Goal: Use online tool/utility: Use online tool/utility

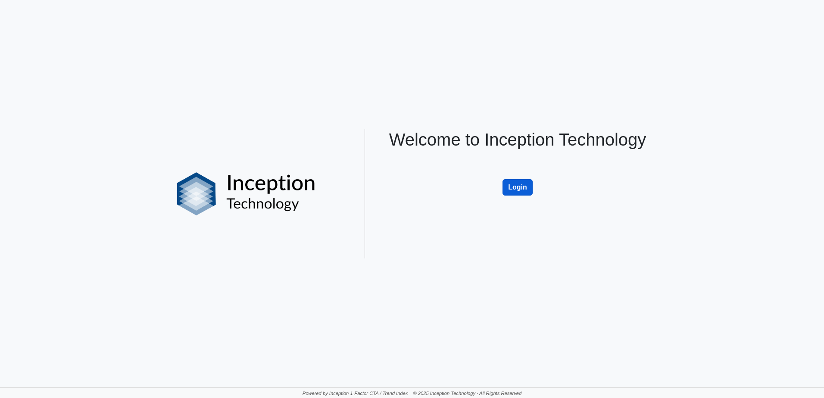
click at [519, 181] on button "Login" at bounding box center [517, 187] width 30 height 16
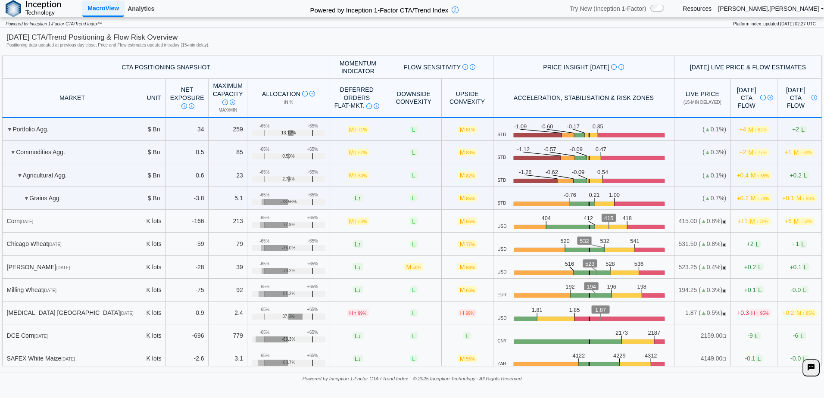
click at [136, 7] on link "Analytics" at bounding box center [141, 8] width 34 height 15
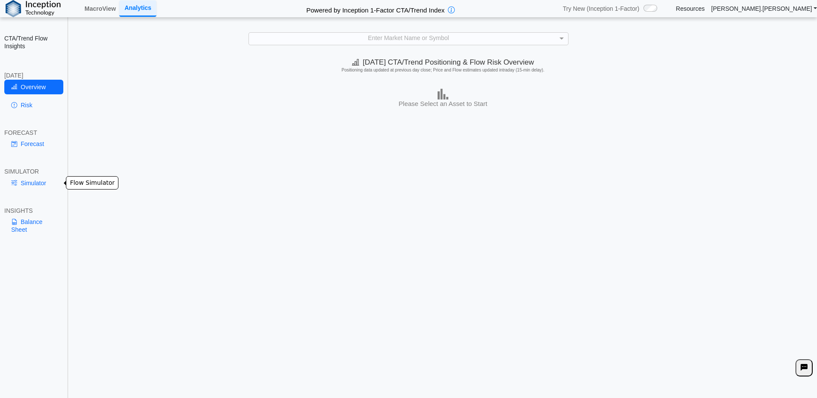
click at [27, 184] on link "Simulator" at bounding box center [33, 183] width 59 height 15
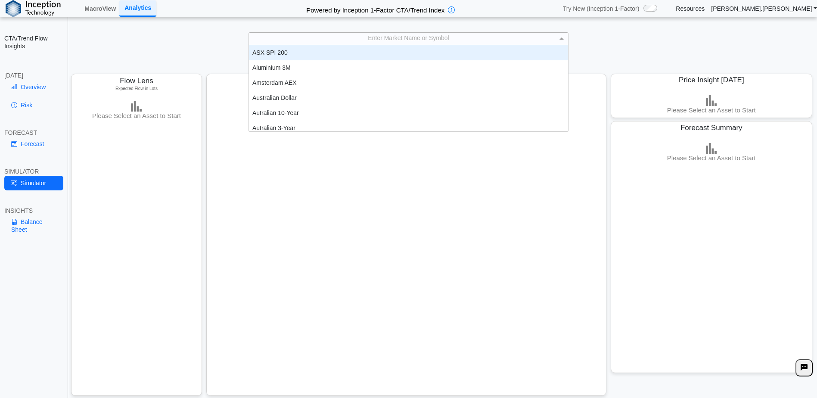
click at [413, 37] on div "Enter Market Name or Symbol" at bounding box center [408, 39] width 319 height 12
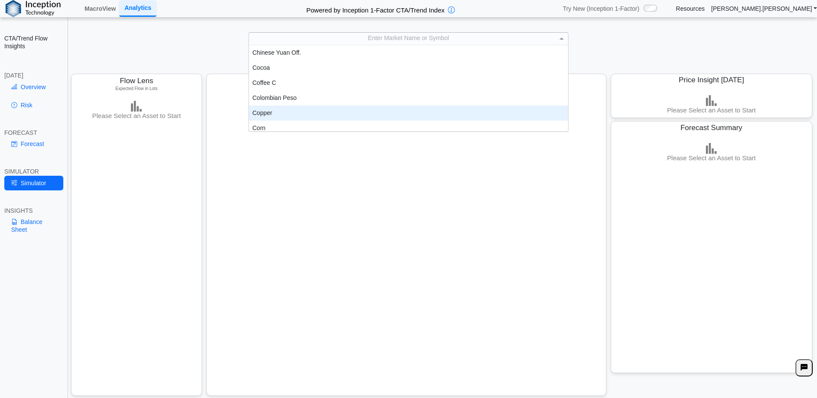
scroll to position [306, 0]
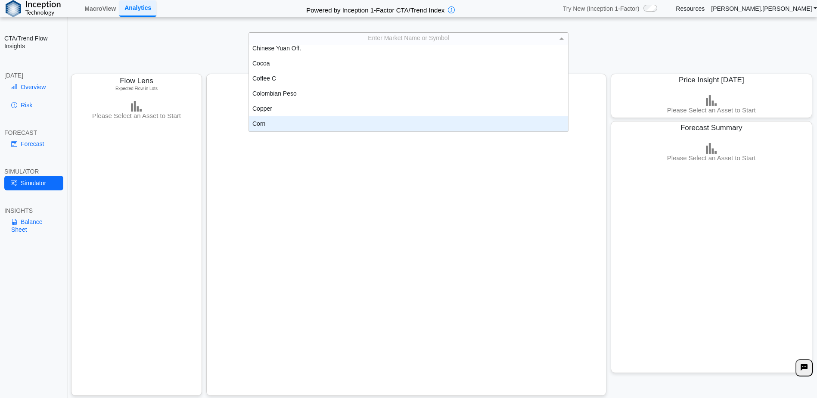
click at [272, 121] on div "Corn" at bounding box center [408, 123] width 319 height 15
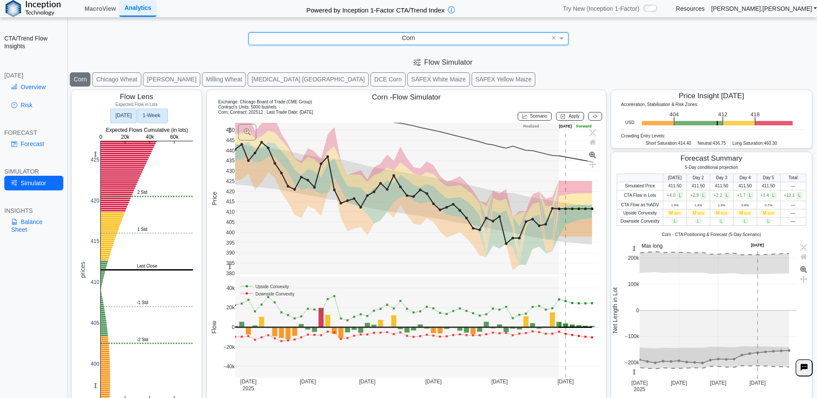
click at [149, 114] on text "1‑Week" at bounding box center [152, 115] width 18 height 6
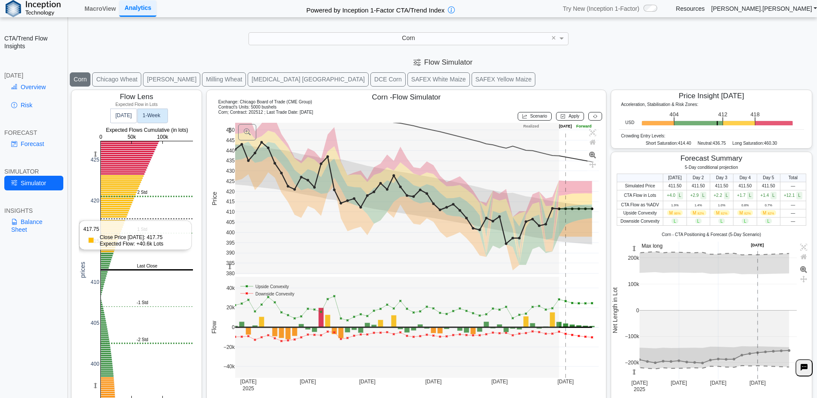
scroll to position [14, 0]
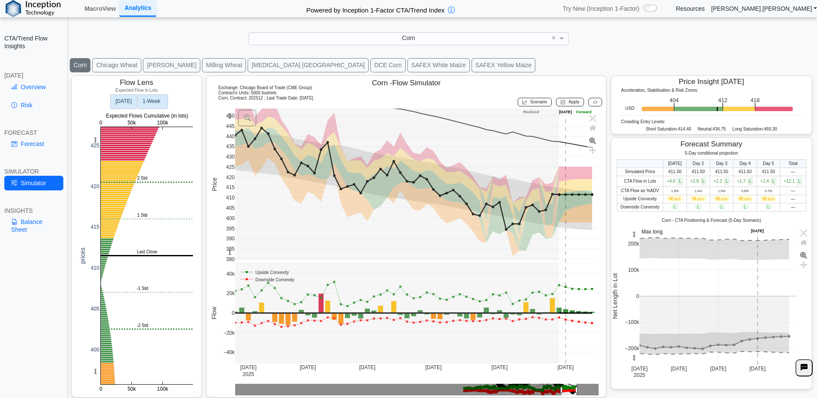
click at [132, 102] on rect at bounding box center [123, 101] width 26 height 14
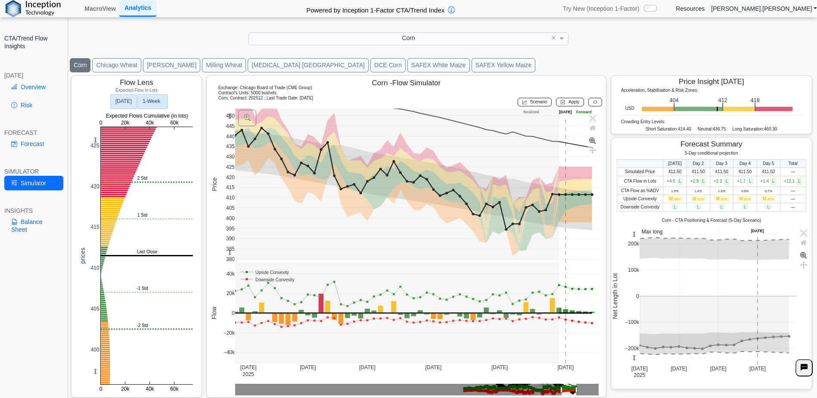
click at [163, 98] on rect at bounding box center [152, 101] width 30 height 14
